Goal: Navigation & Orientation: Understand site structure

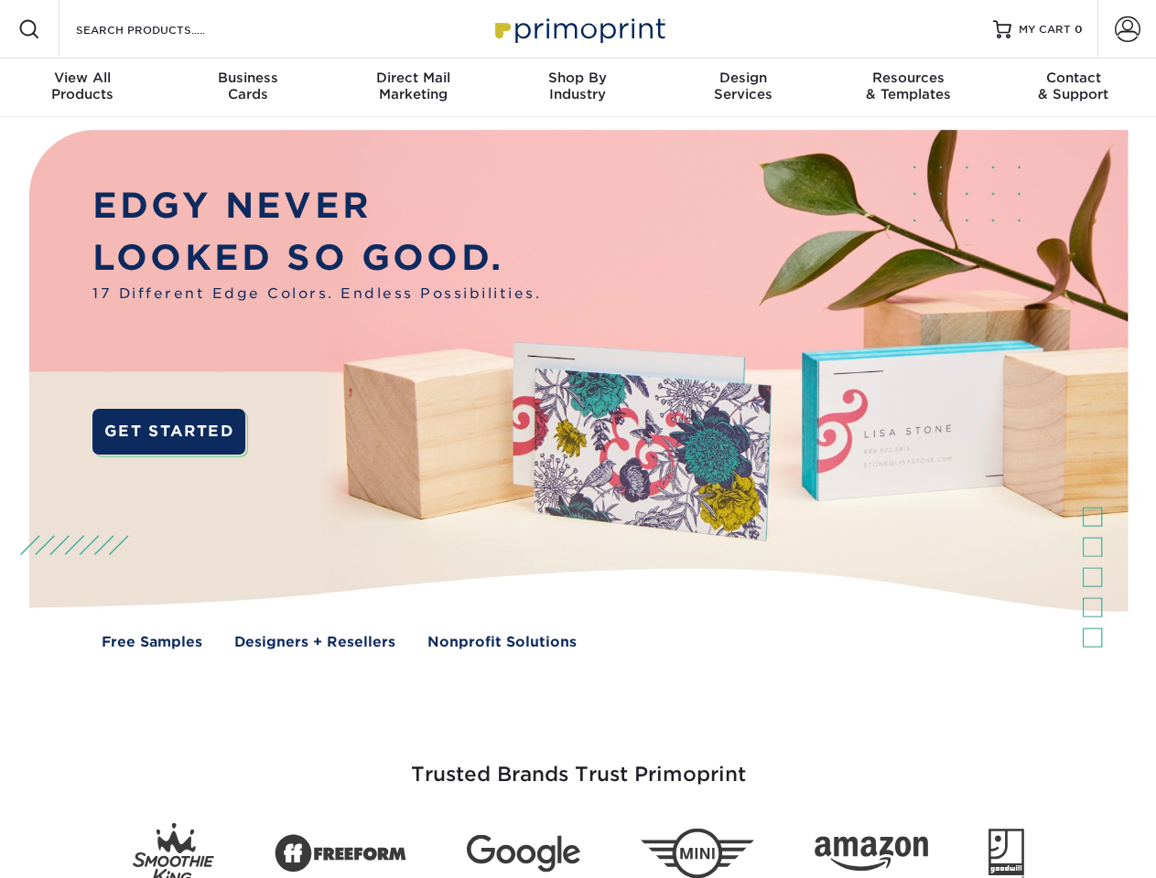
click at [577, 439] on img at bounding box center [577, 403] width 1144 height 572
click at [29, 29] on span at bounding box center [29, 29] width 22 height 22
click at [1126, 29] on span at bounding box center [1128, 29] width 26 height 26
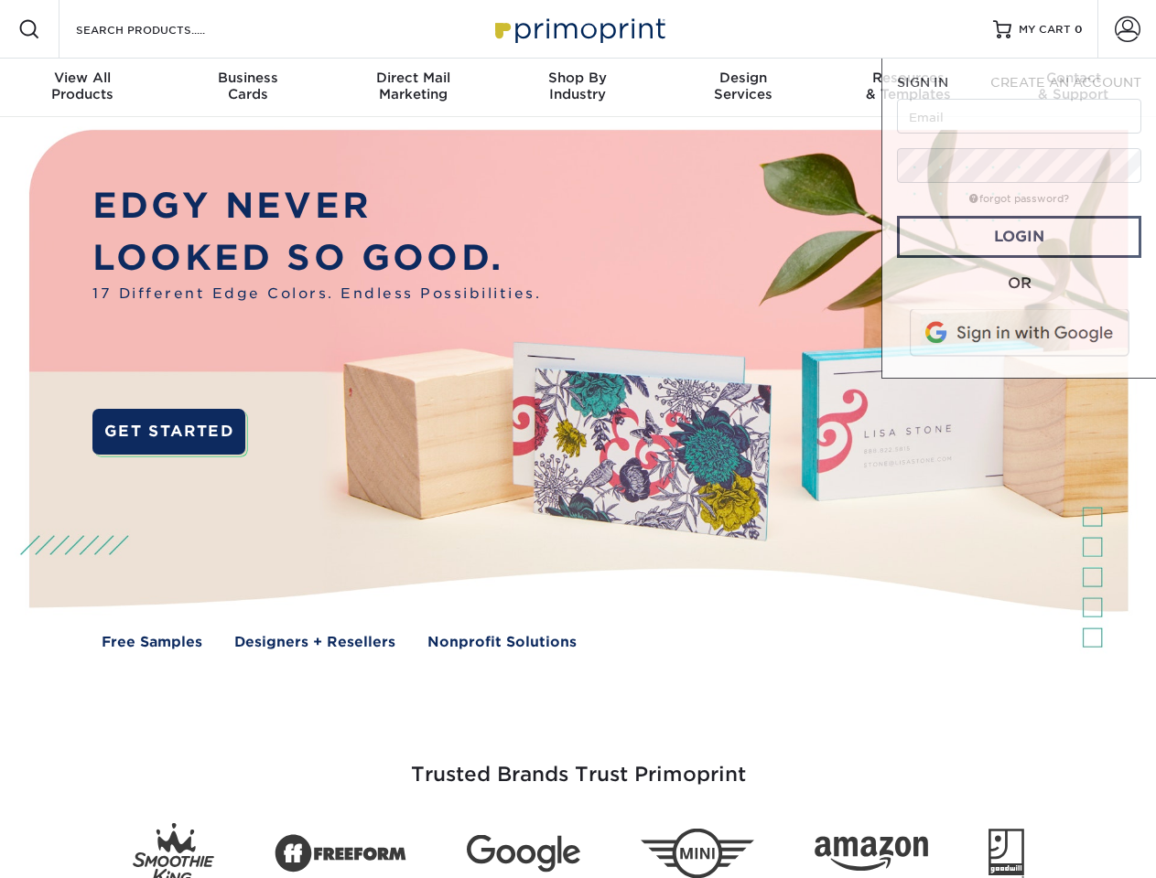
click at [82, 88] on div "View All Products" at bounding box center [82, 86] width 165 height 33
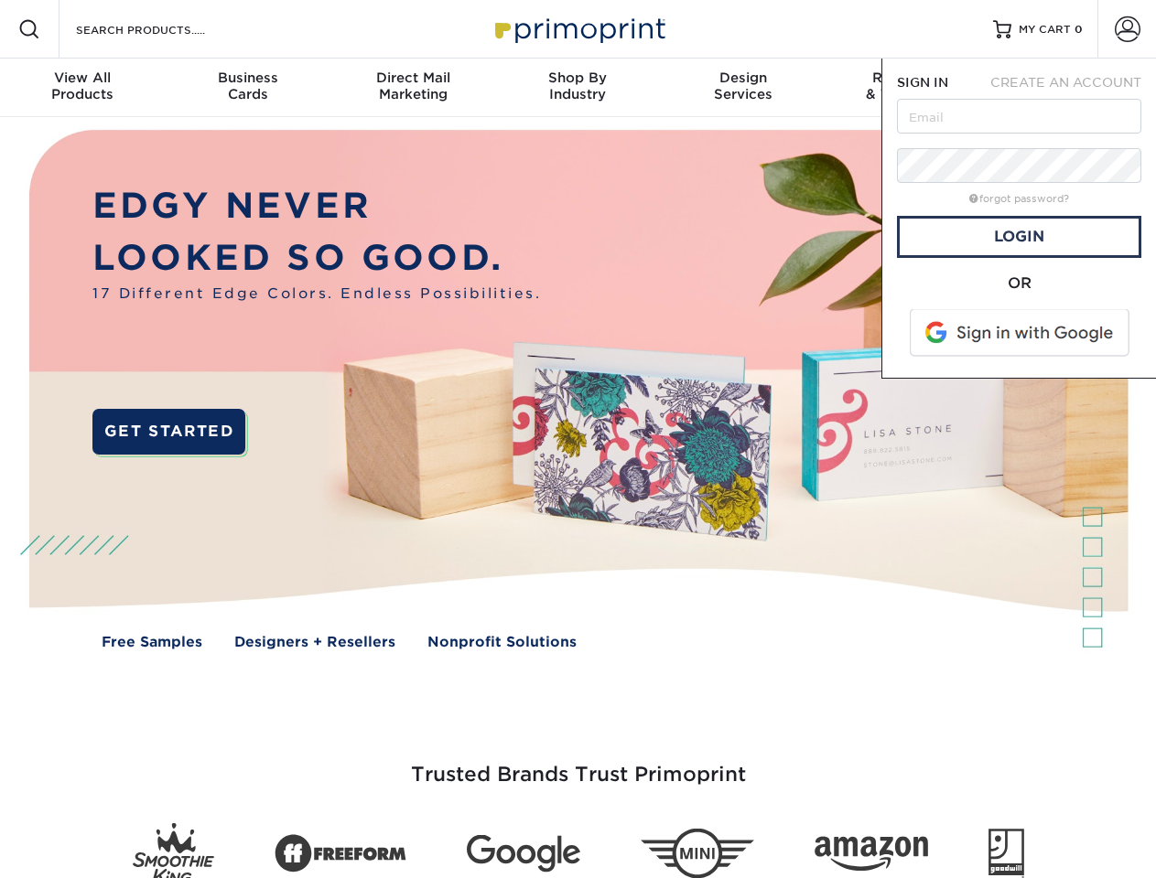
click at [247, 88] on div "Business Cards" at bounding box center [247, 86] width 165 height 33
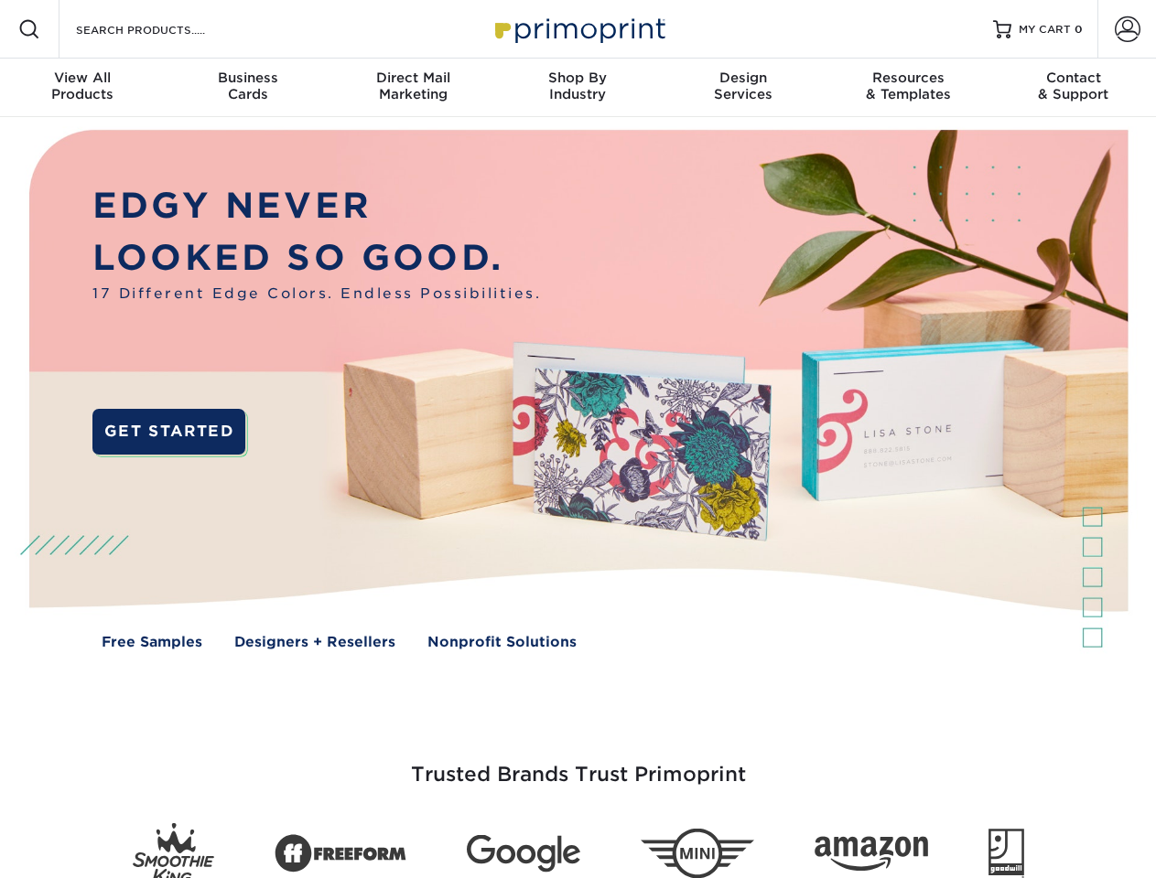
click at [413, 88] on div "Direct Mail Marketing" at bounding box center [412, 86] width 165 height 33
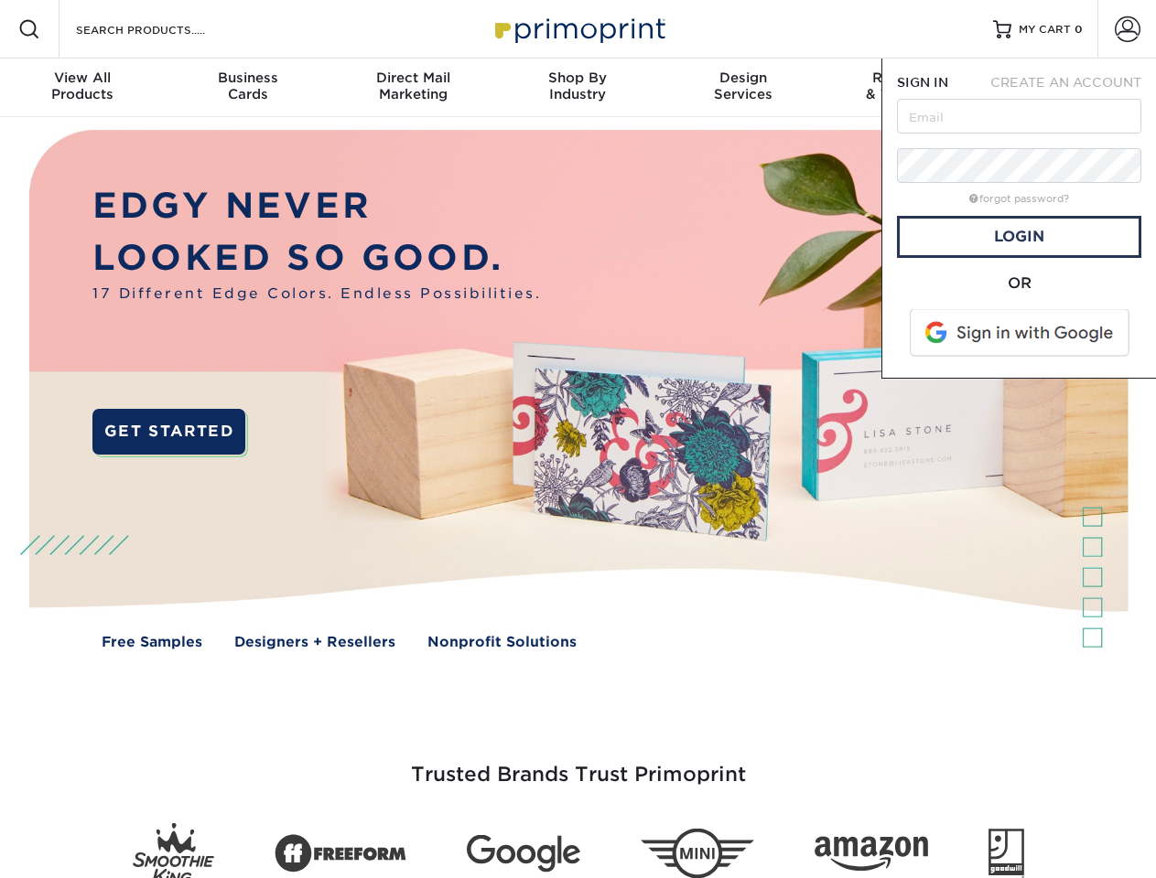
click at [577, 88] on div "Shop By Industry" at bounding box center [577, 86] width 165 height 33
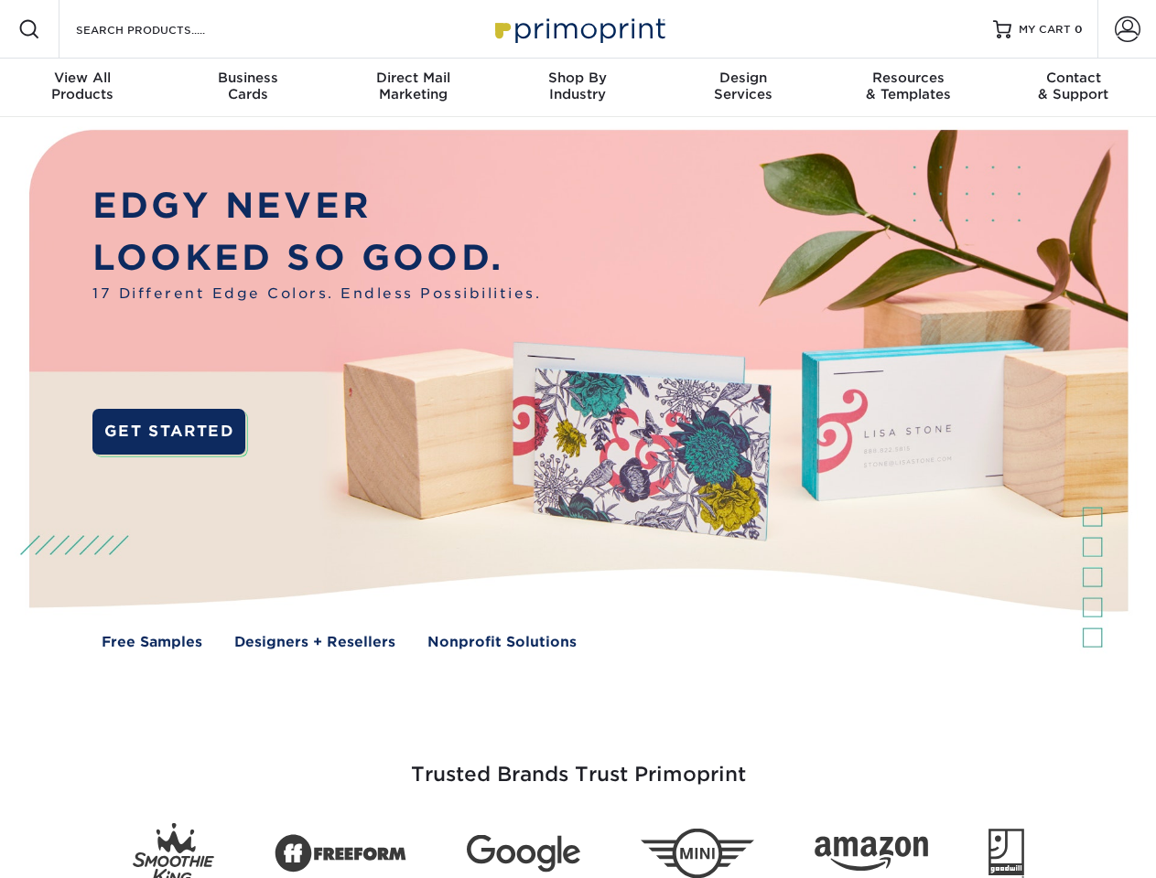
click at [743, 88] on div "Design Services" at bounding box center [743, 86] width 165 height 33
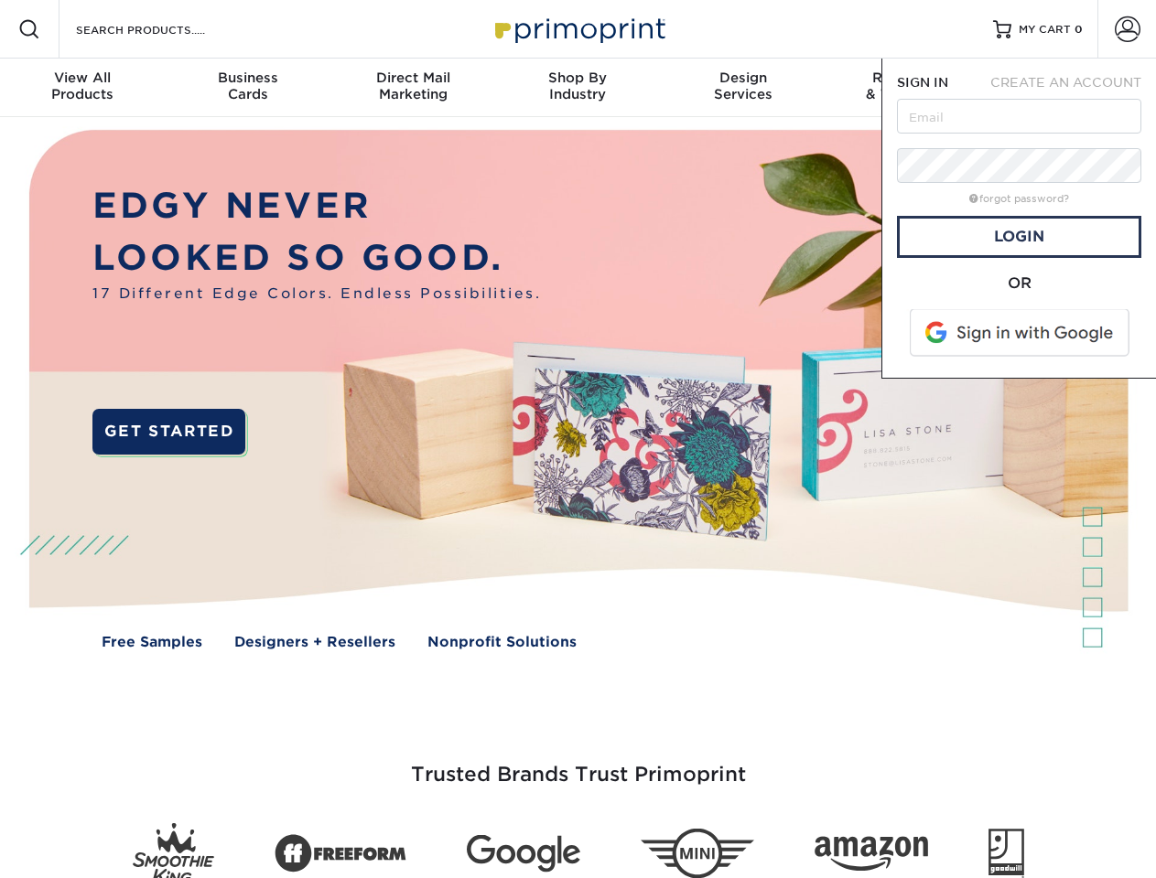
click at [908, 88] on span "SIGN IN" at bounding box center [922, 82] width 51 height 15
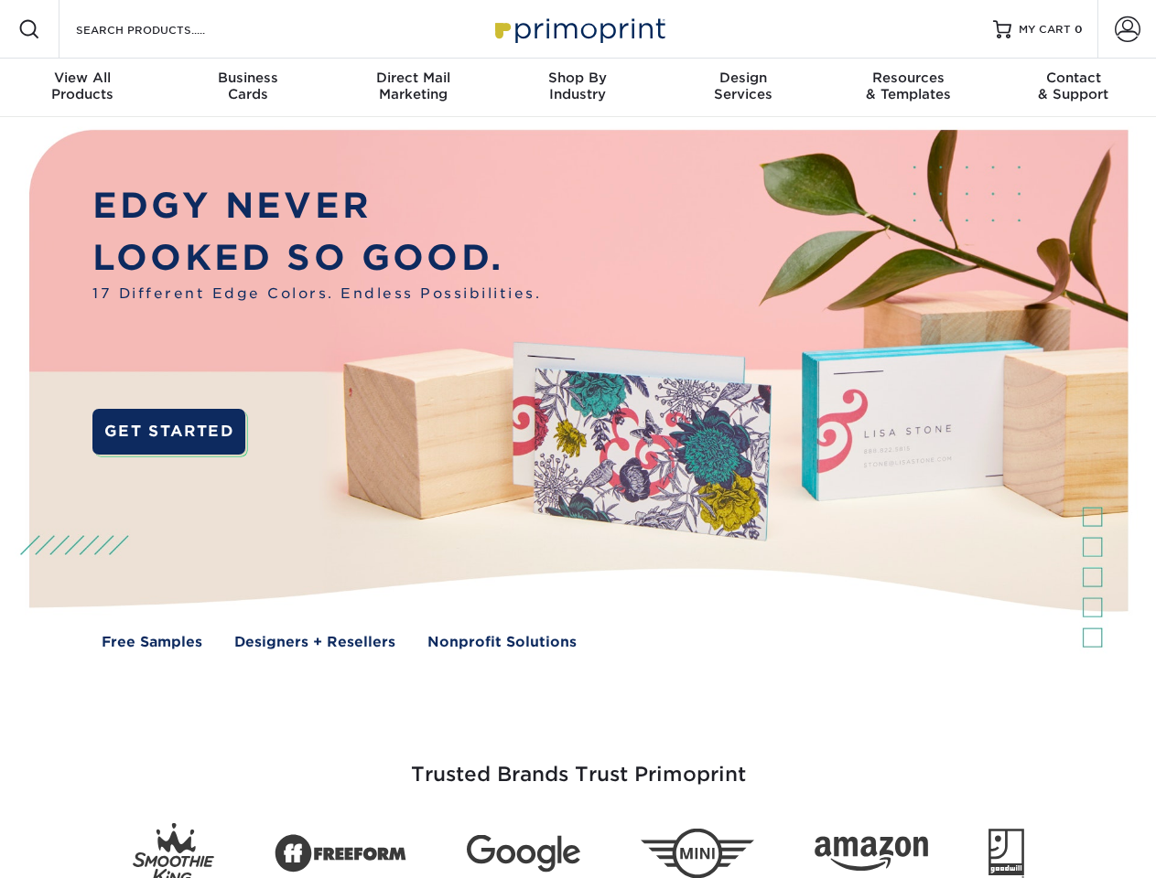
click at [1073, 88] on div "Contact & Support" at bounding box center [1073, 86] width 165 height 33
